Goal: Task Accomplishment & Management: Use online tool/utility

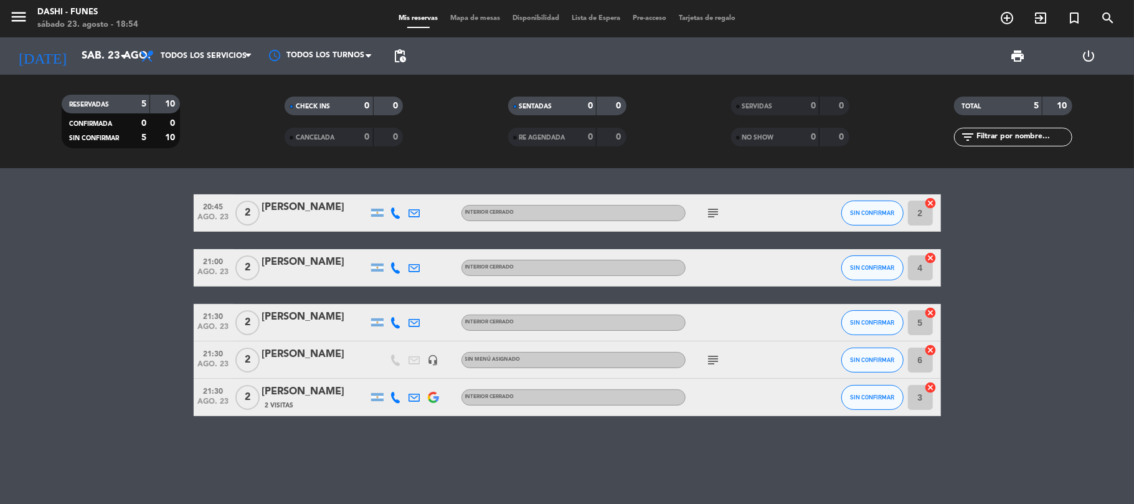
click at [787, 489] on div "20:45 [DATE] 2 [PERSON_NAME] INTERIOR CERRADO subject SIN CONFIRMAR 2 cancel 21…" at bounding box center [567, 336] width 1134 height 336
click at [486, 17] on span "Mapa de mesas" at bounding box center [475, 18] width 62 height 7
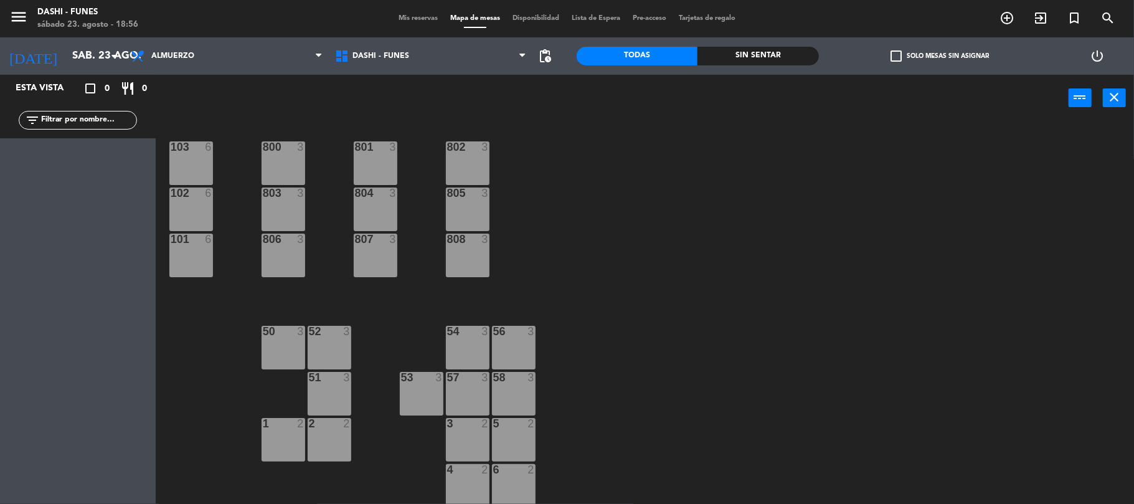
scroll to position [6, 0]
click at [262, 57] on span "Almuerzo" at bounding box center [227, 55] width 204 height 27
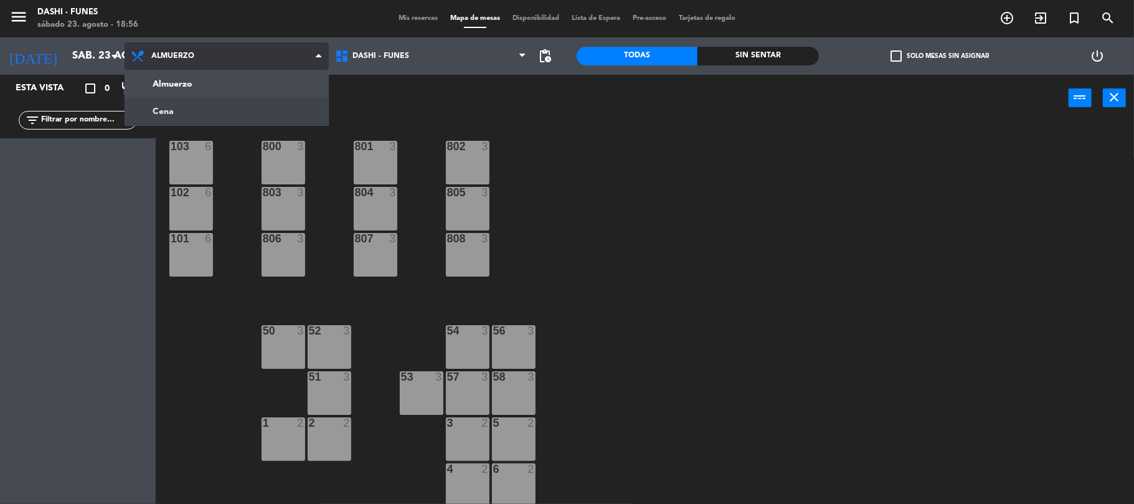
scroll to position [0, 0]
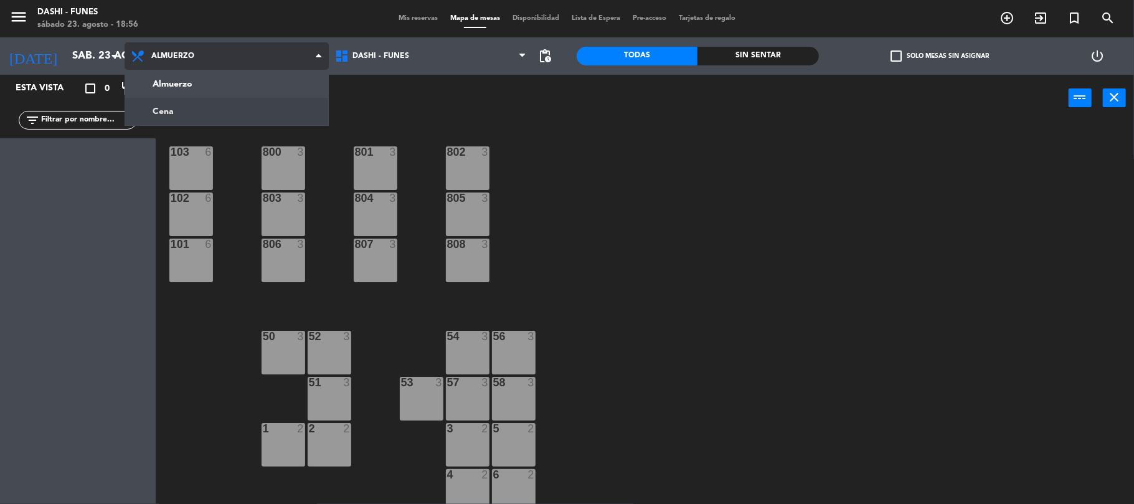
click at [270, 113] on ng-component "menu Dashi - [PERSON_NAME] [DATE] 23. agosto - 18:56 Mis reservas Mapa de mesas…" at bounding box center [567, 253] width 1134 height 506
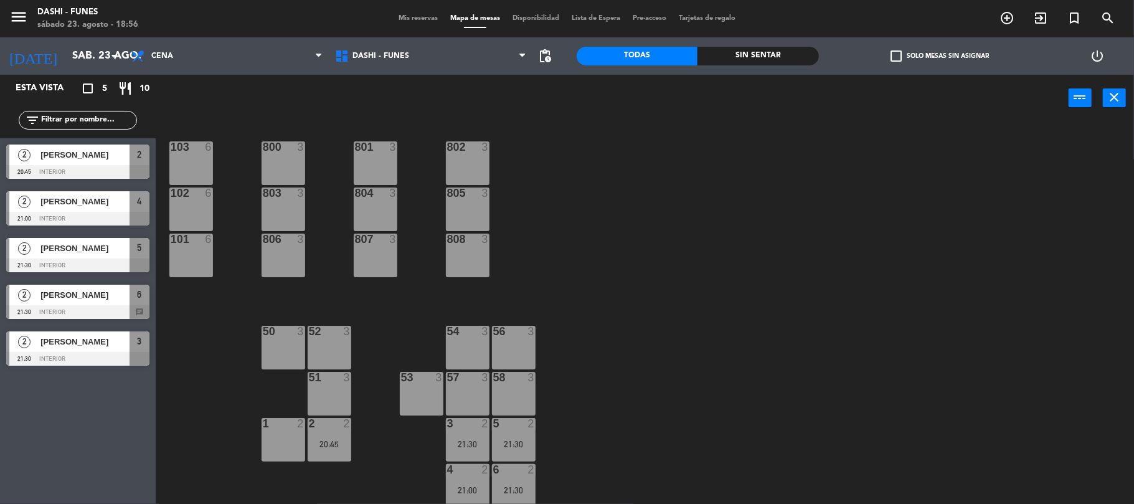
scroll to position [6, 0]
click at [275, 441] on div "1 2" at bounding box center [283, 439] width 44 height 44
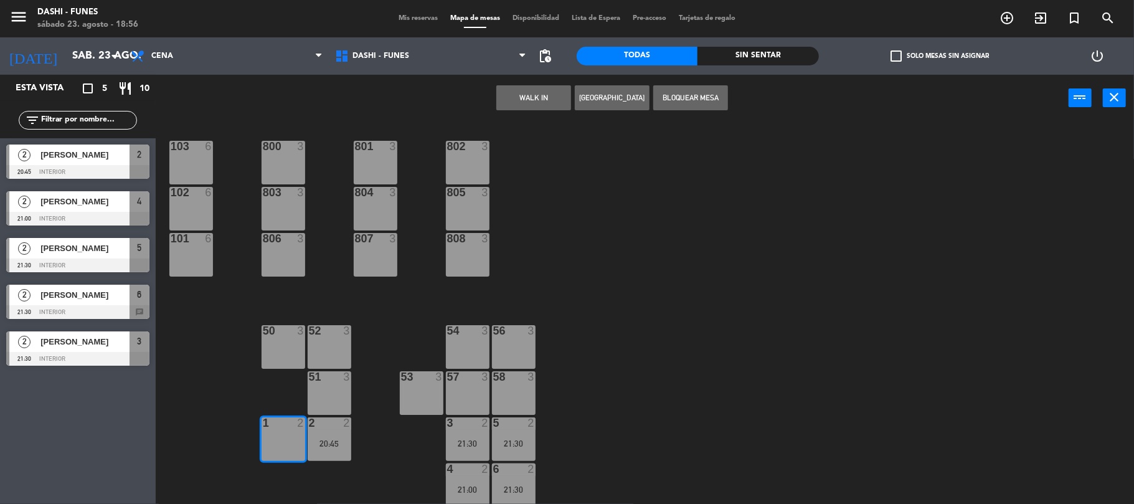
click at [707, 105] on button "Bloquear Mesa" at bounding box center [690, 97] width 75 height 25
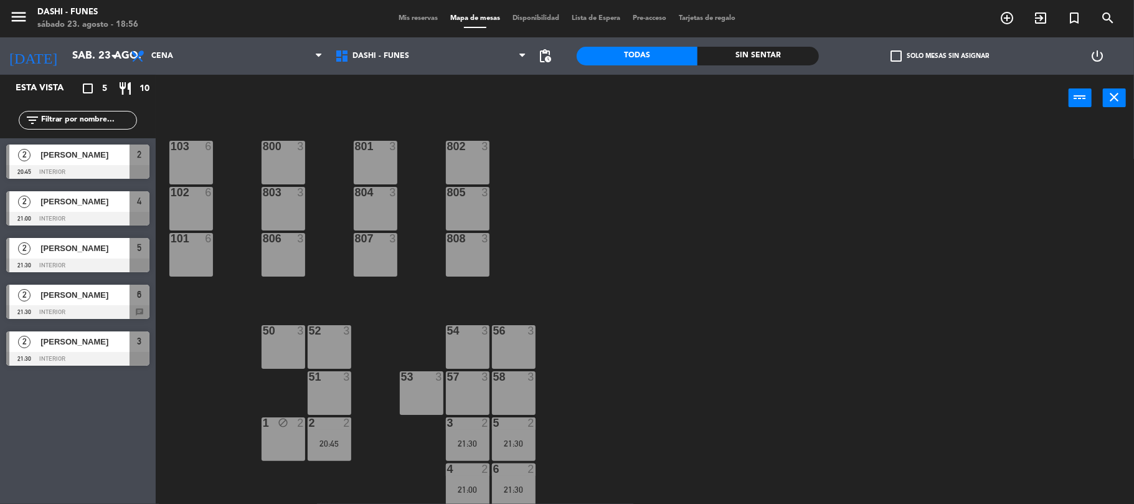
click at [497, 384] on div "58 3" at bounding box center [514, 393] width 44 height 44
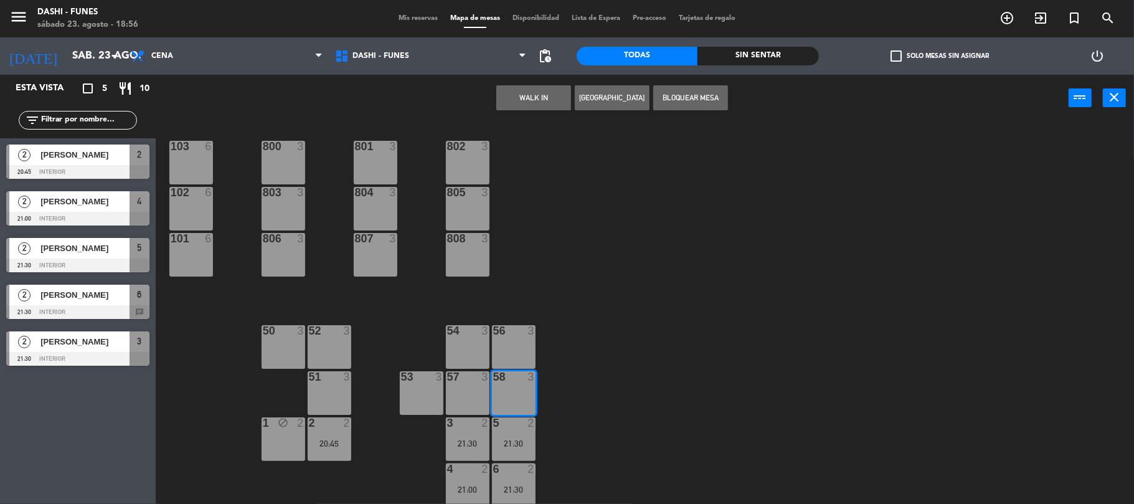
click at [458, 392] on div "57 3" at bounding box center [468, 393] width 44 height 44
click at [431, 392] on div "53 3" at bounding box center [422, 393] width 44 height 44
click at [342, 392] on div "51 3" at bounding box center [330, 393] width 44 height 44
click at [671, 110] on button "Bloquear Mesa" at bounding box center [690, 97] width 75 height 25
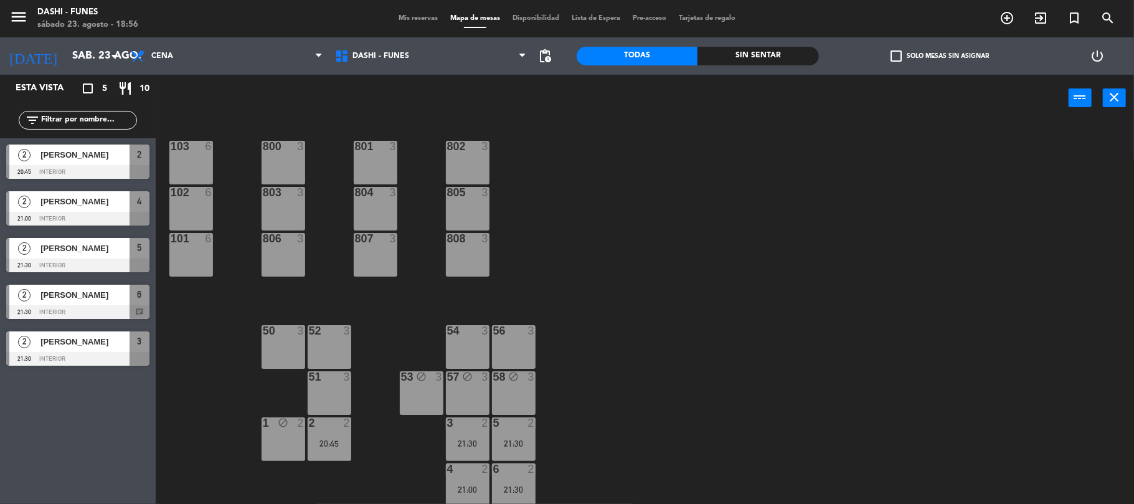
click at [349, 399] on div "51 3" at bounding box center [330, 393] width 44 height 44
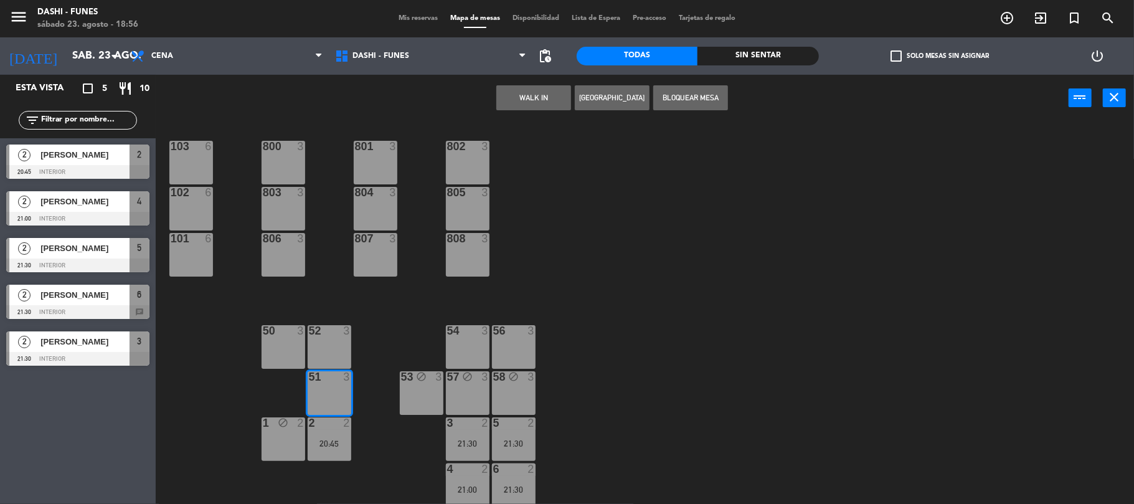
click at [671, 106] on button "Bloquear Mesa" at bounding box center [690, 97] width 75 height 25
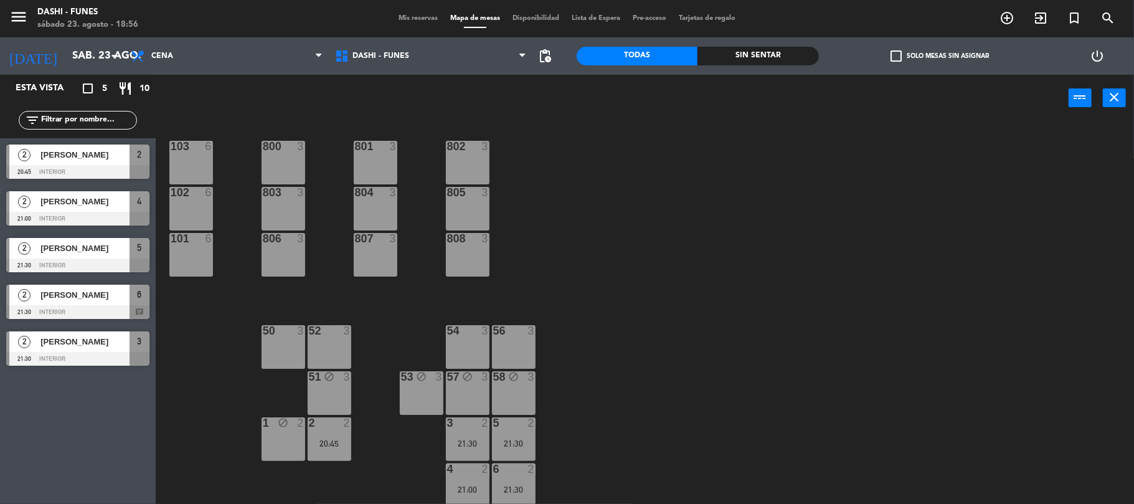
click at [406, 13] on div "Mis reservas Mapa de mesas Disponibilidad Lista de Espera Pre-acceso Tarjetas d…" at bounding box center [566, 18] width 349 height 11
click at [407, 30] on div "menu Dashi - [PERSON_NAME] [DATE] 23. agosto - 18:56 Mis reservas Mapa de mesas…" at bounding box center [567, 18] width 1134 height 37
click at [409, 26] on div "menu Dashi - [PERSON_NAME] [DATE] 23. agosto - 18:56 Mis reservas Mapa de mesas…" at bounding box center [567, 18] width 1134 height 37
click at [415, 16] on span "Mis reservas" at bounding box center [418, 18] width 52 height 7
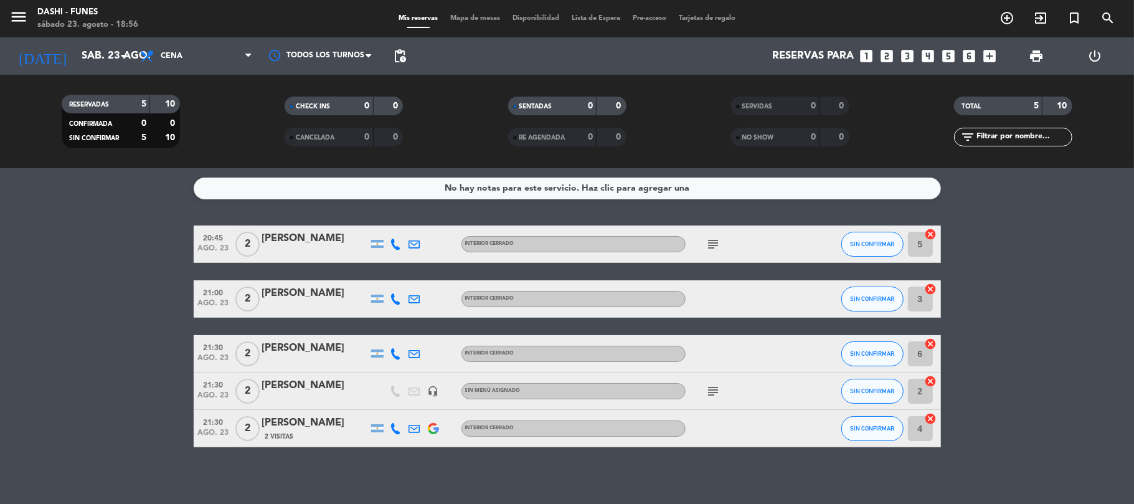
click at [255, 235] on span "2" at bounding box center [247, 244] width 24 height 25
click at [250, 295] on span "2" at bounding box center [247, 298] width 24 height 25
click at [247, 346] on span "2" at bounding box center [247, 353] width 24 height 25
click at [235, 390] on span "2" at bounding box center [247, 391] width 24 height 25
click at [250, 436] on span "2" at bounding box center [247, 428] width 24 height 25
